Goal: Subscribe to service/newsletter

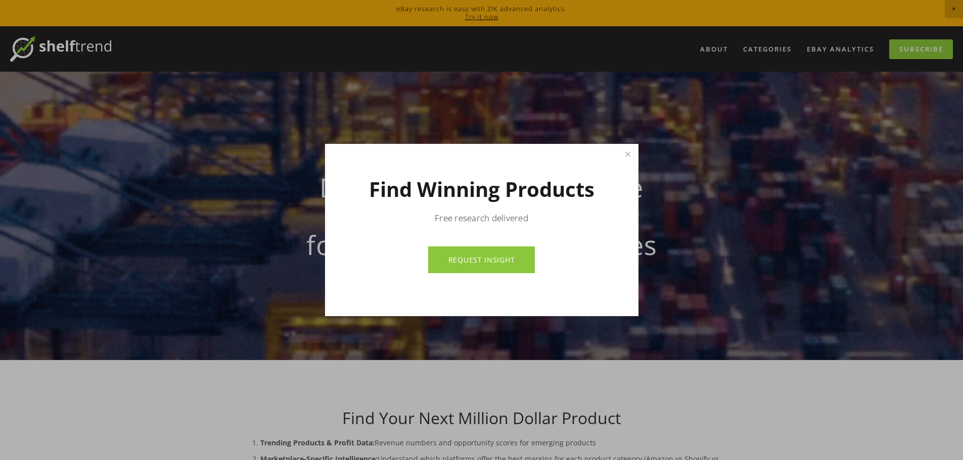
click at [518, 270] on link "REQUEST INSIGHT" at bounding box center [481, 260] width 107 height 27
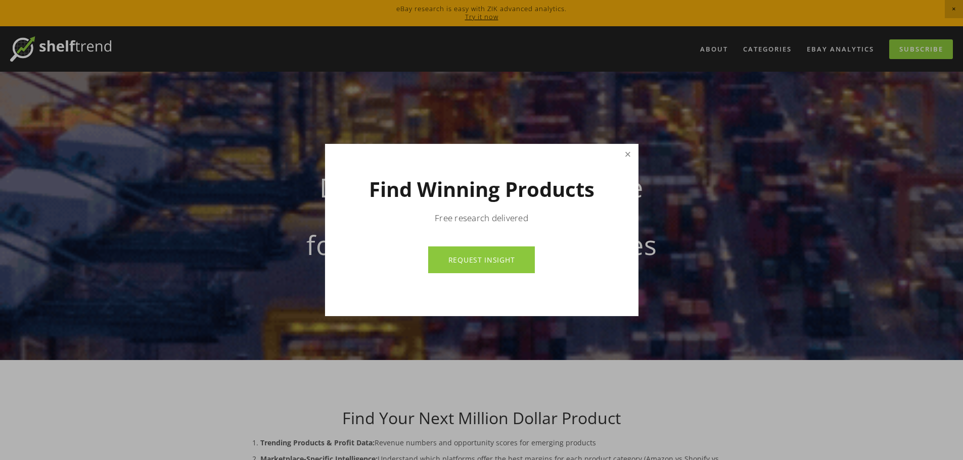
click at [629, 157] on link "Close" at bounding box center [628, 155] width 18 height 18
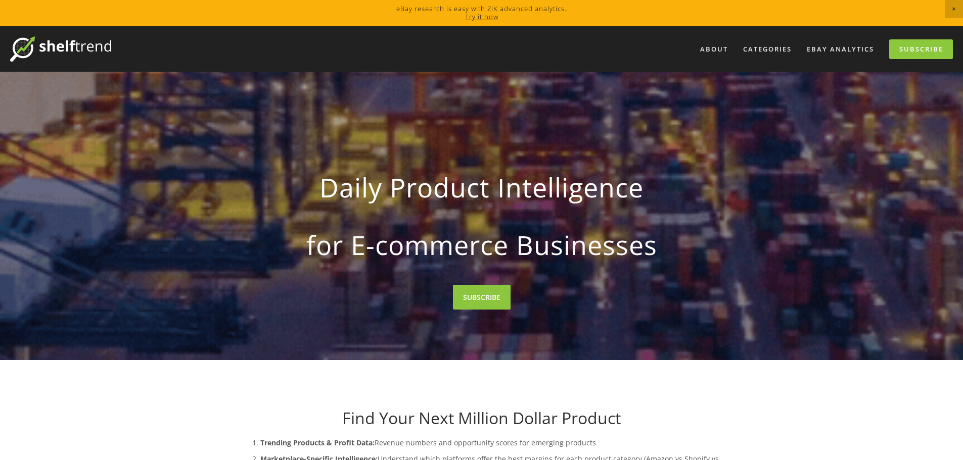
click at [476, 16] on link "Try it now" at bounding box center [481, 16] width 33 height 9
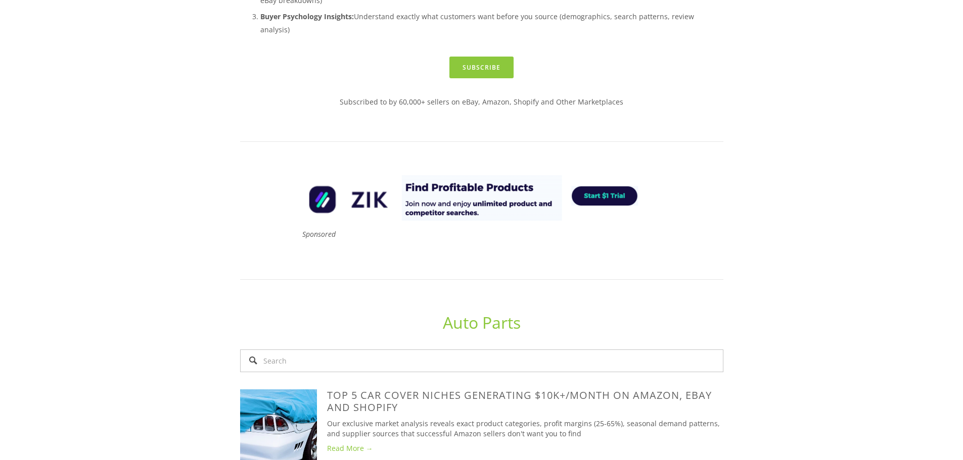
scroll to position [674, 0]
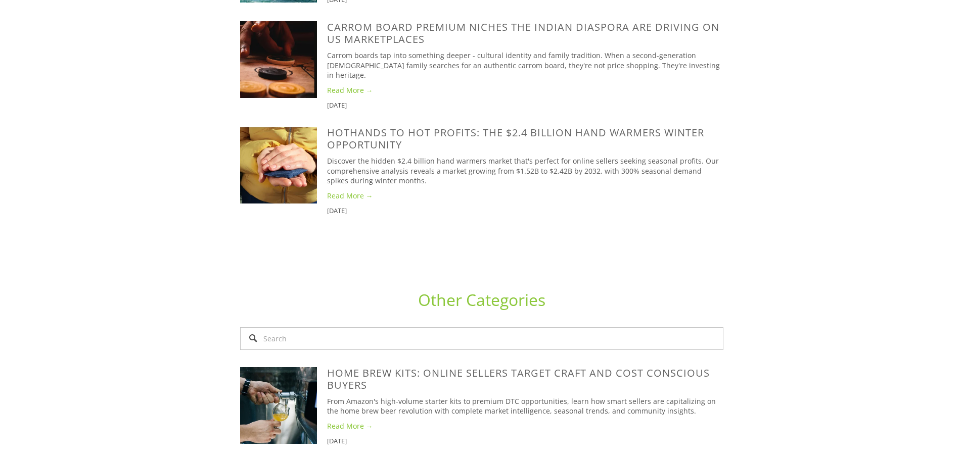
scroll to position [3774, 0]
